Goal: Task Accomplishment & Management: Manage account settings

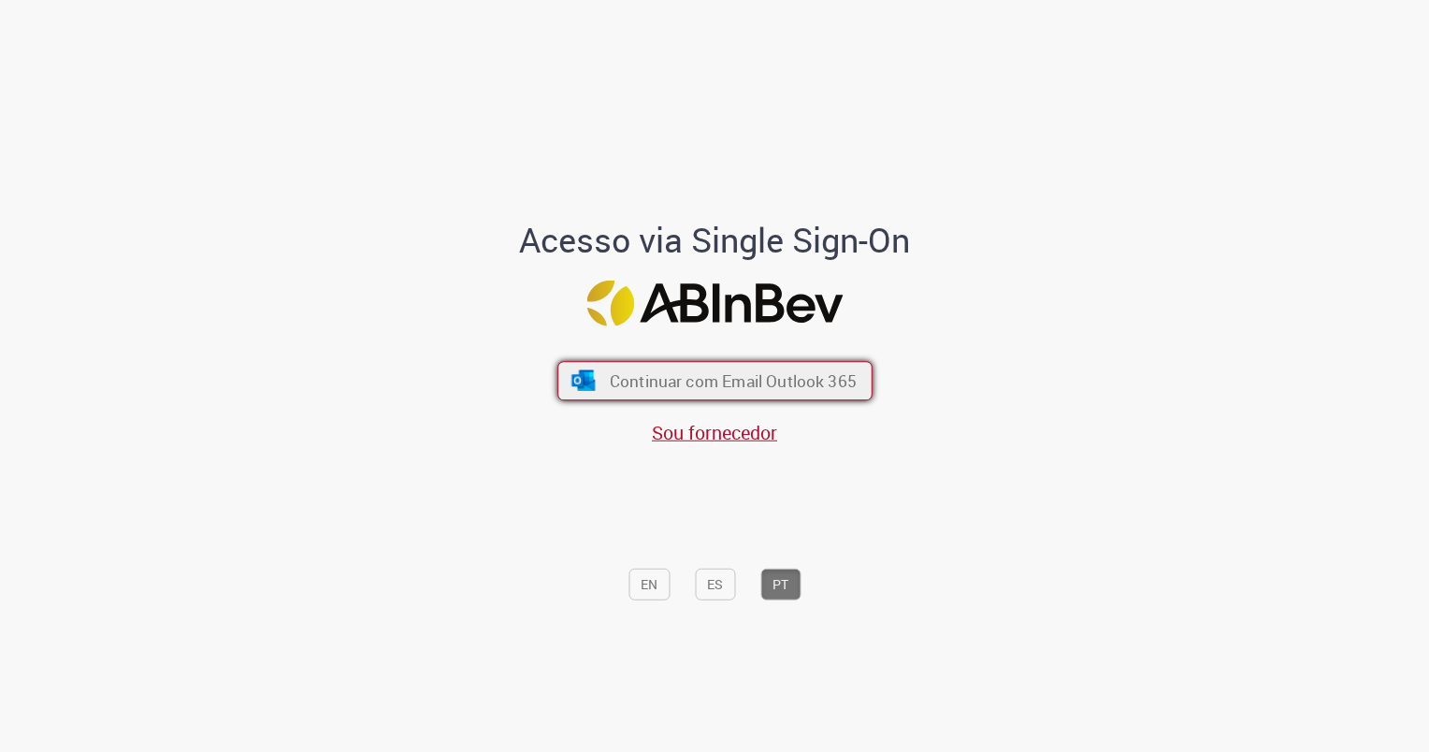
click at [705, 391] on span "Continuar com Email Outlook 365" at bounding box center [732, 380] width 247 height 22
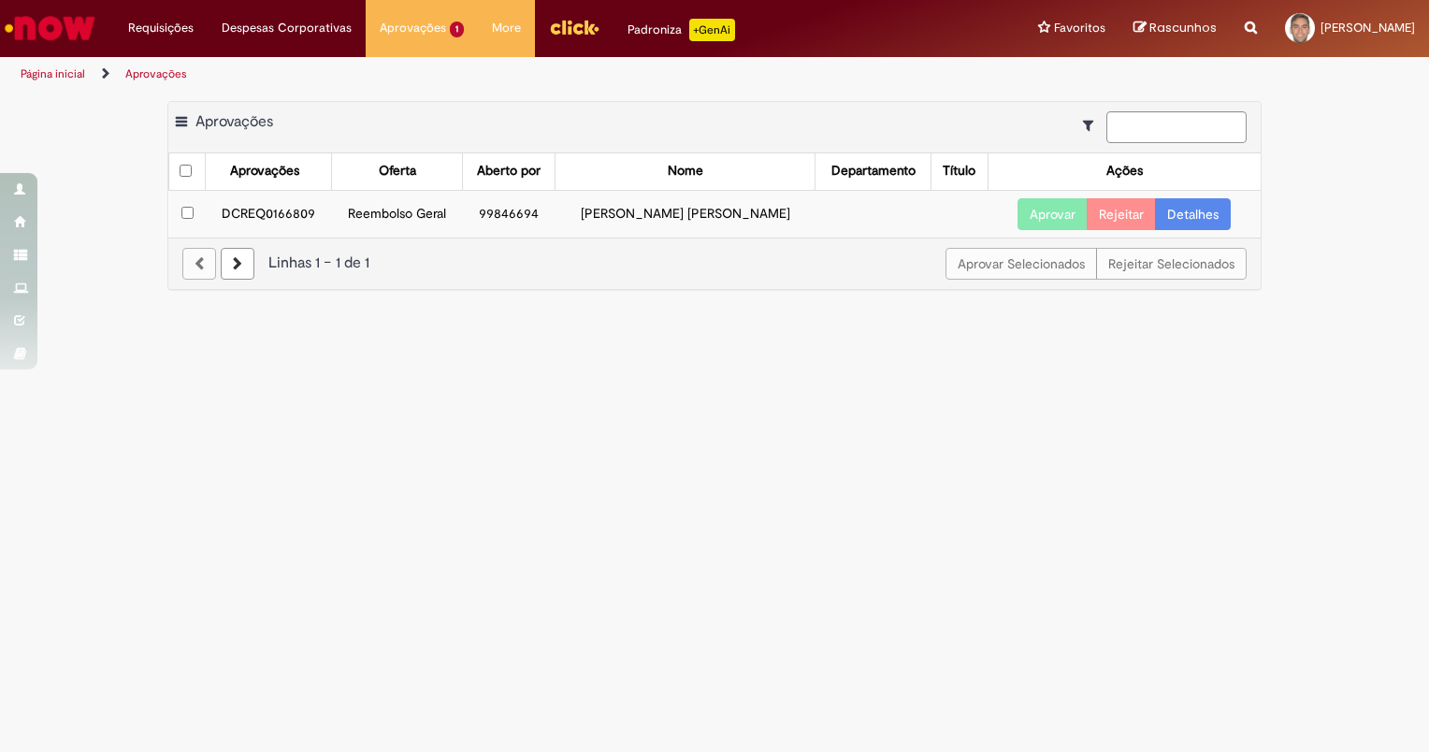
click at [1179, 222] on link "Detalhes" at bounding box center [1193, 214] width 76 height 32
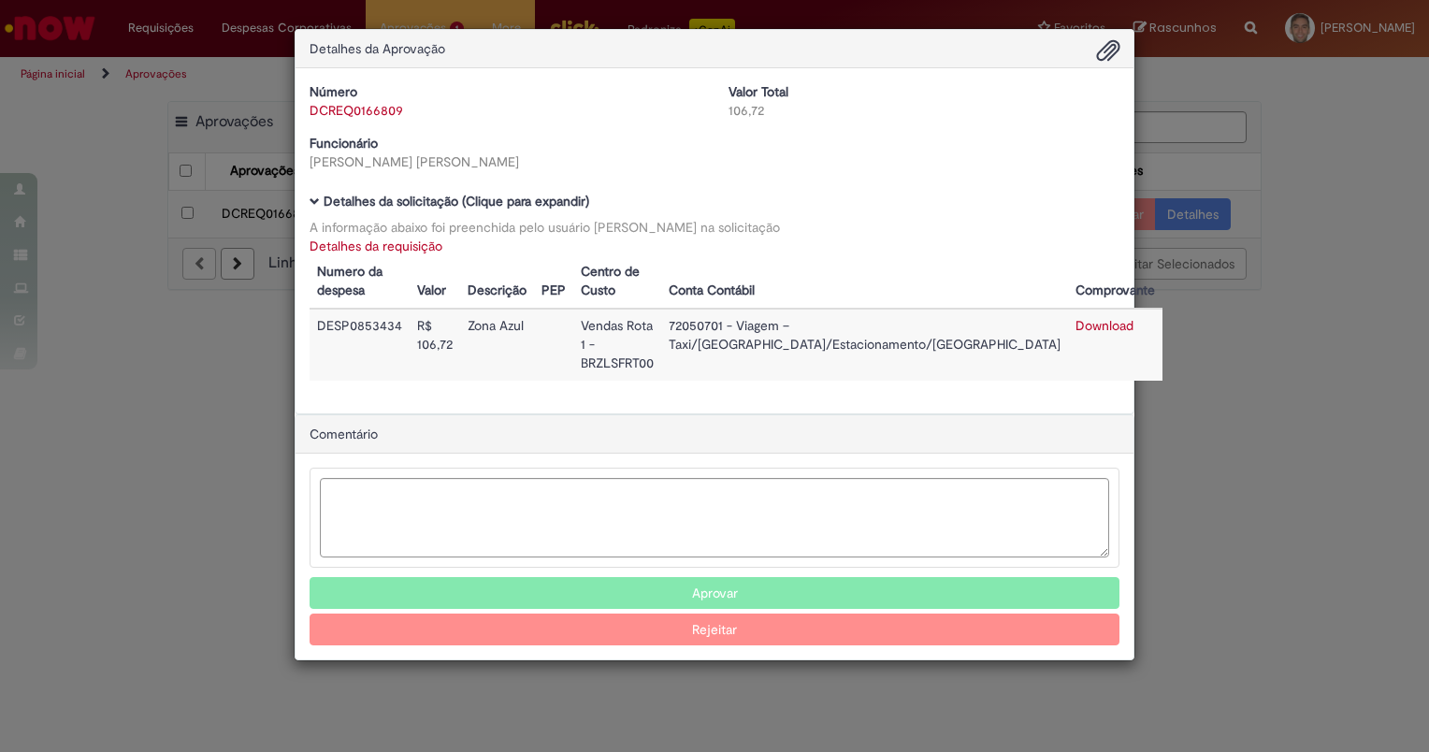
click at [789, 577] on button "Aprovar" at bounding box center [715, 593] width 810 height 32
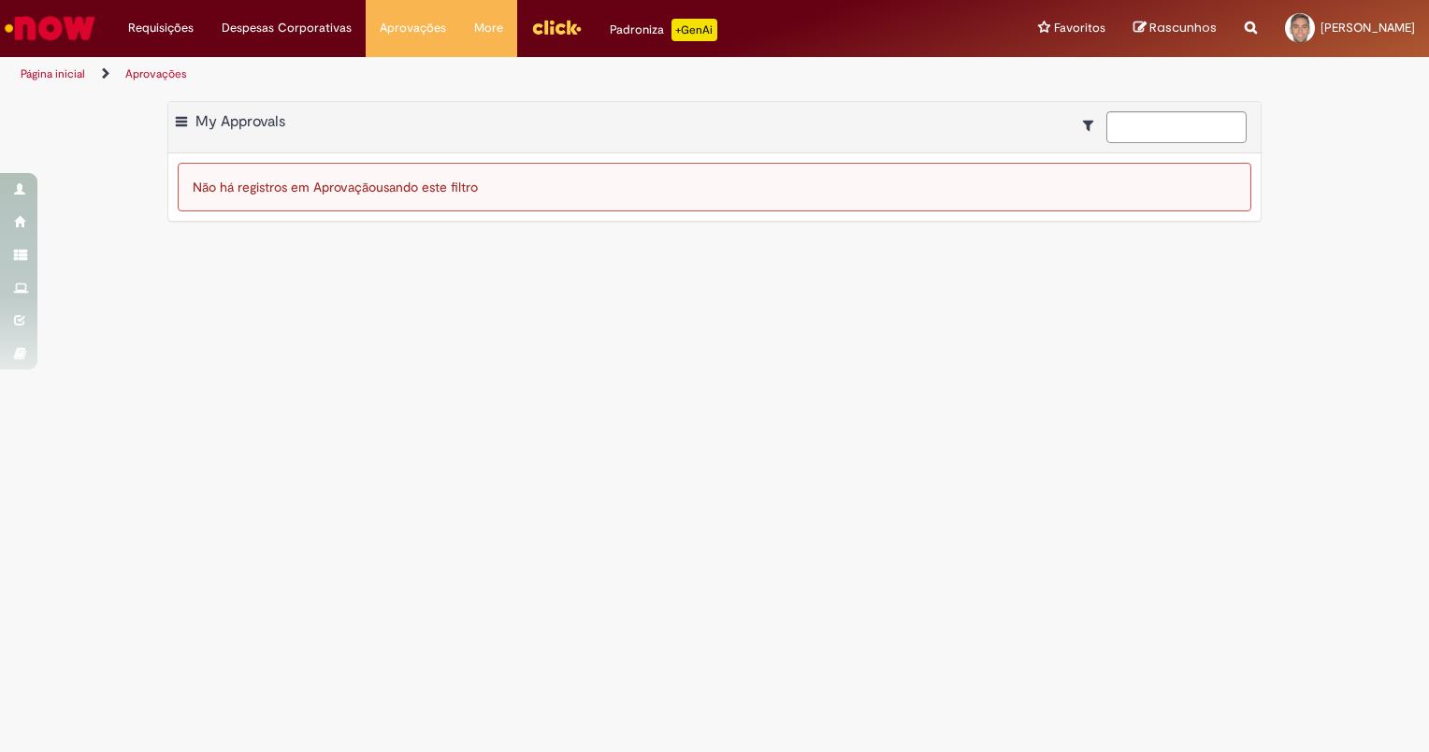
click at [894, 22] on div "Requisições Exibir Todas as Solicitações Requisições Exibir Todas as Solicitaçõ…" at bounding box center [764, 28] width 1329 height 57
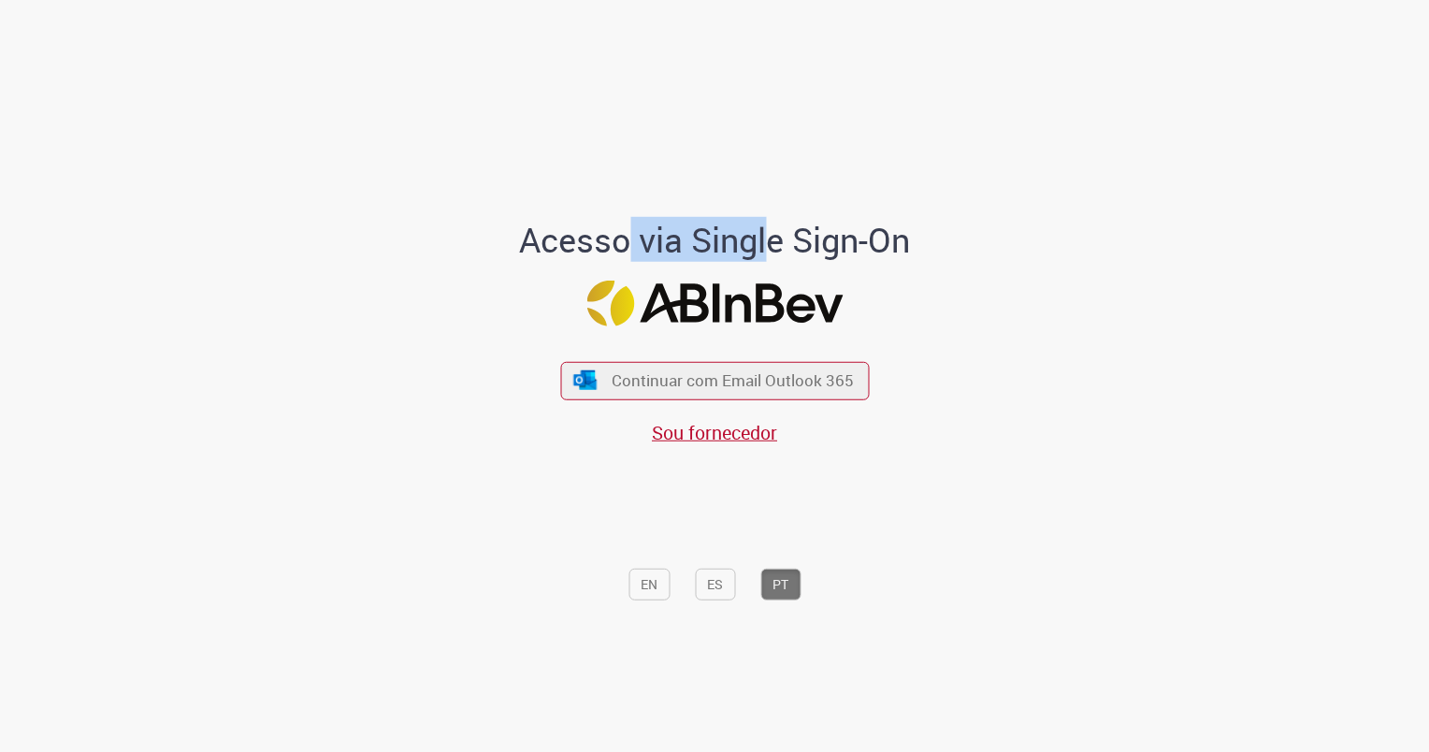
click at [1025, 326] on div "Acesso via Single Sign-On Continuar com Email Outlook 365 Sou fornecedor EN ES …" at bounding box center [714, 382] width 1094 height 745
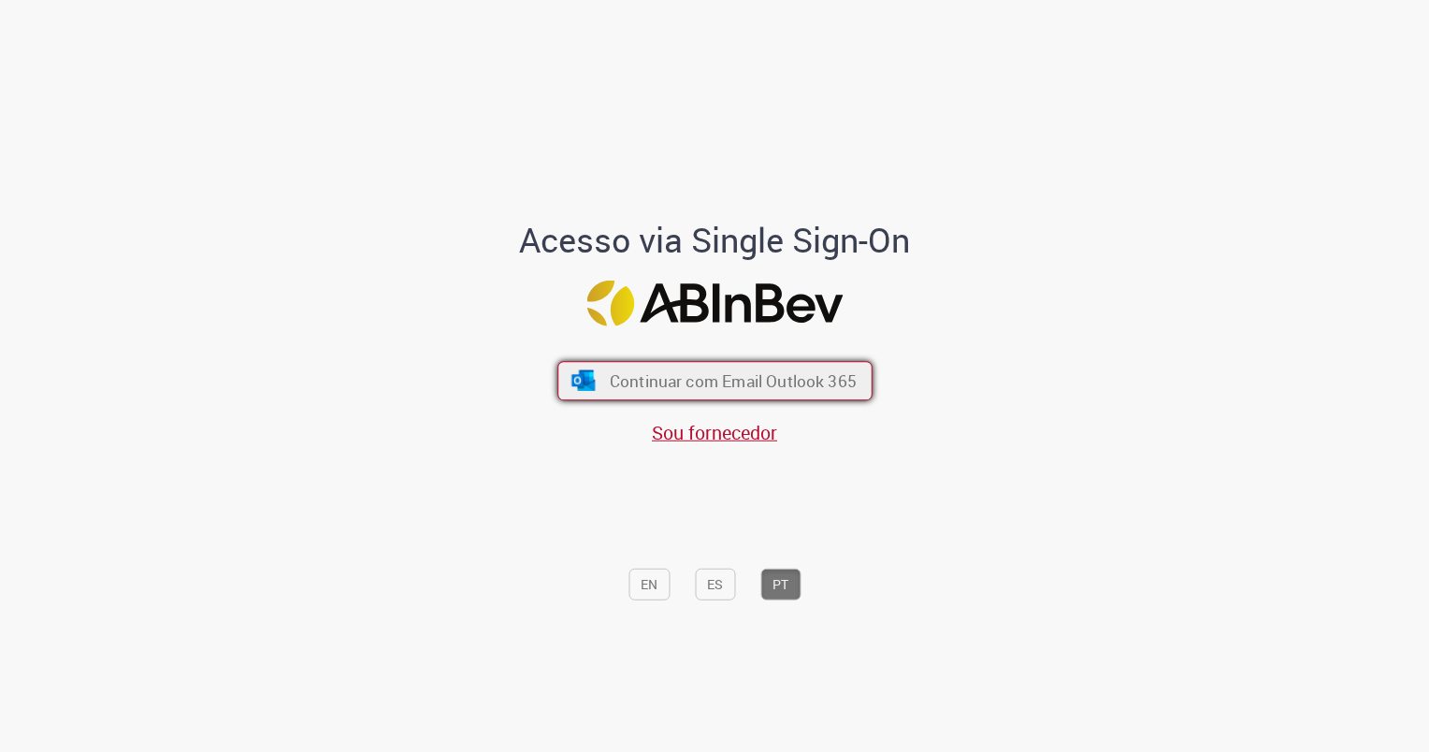
click at [629, 369] on button "Continuar com Email Outlook 365" at bounding box center [714, 380] width 315 height 39
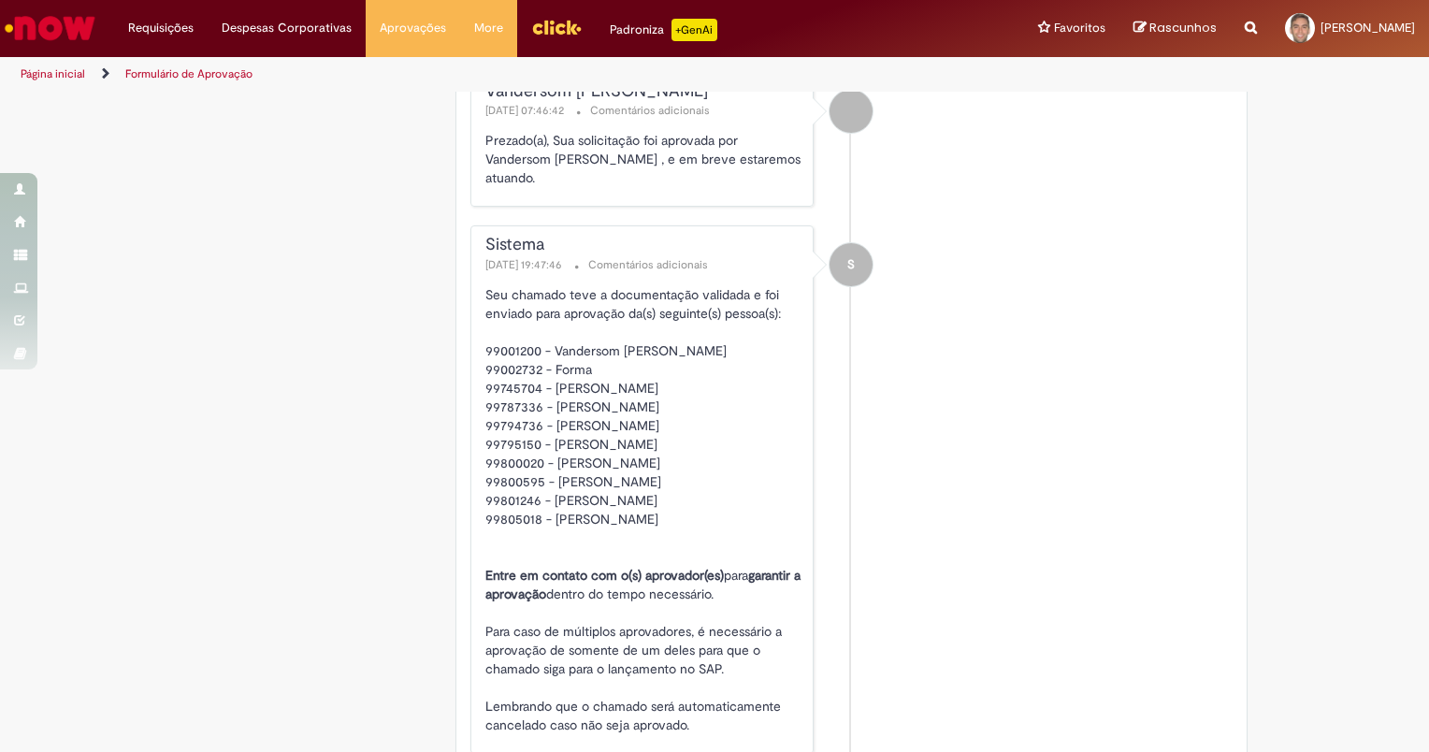
scroll to position [3774, 0]
